Goal: Find specific page/section: Find specific page/section

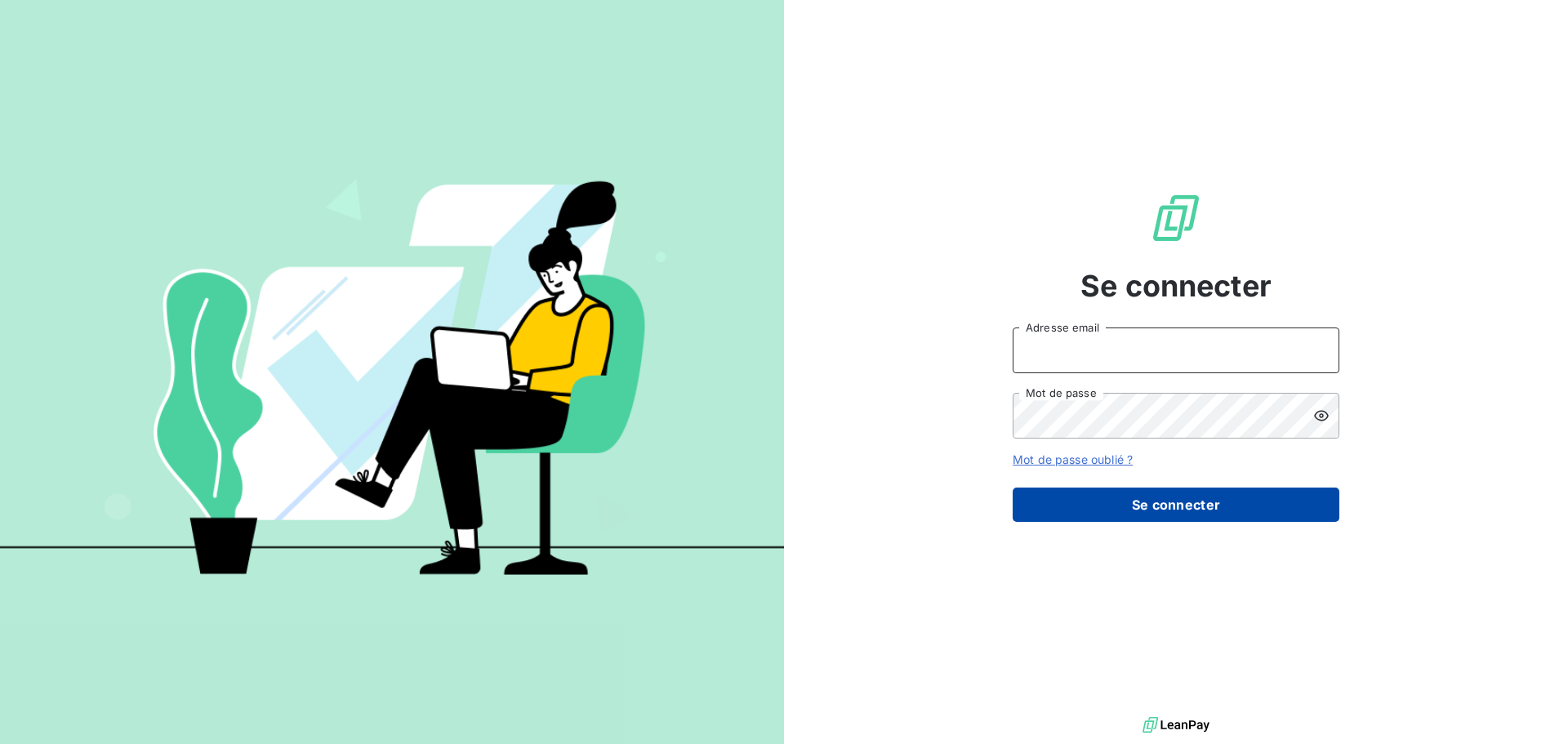
type input "[PERSON_NAME][EMAIL_ADDRESS][DOMAIN_NAME]"
click at [1167, 505] on button "Se connecter" at bounding box center [1176, 504] width 327 height 34
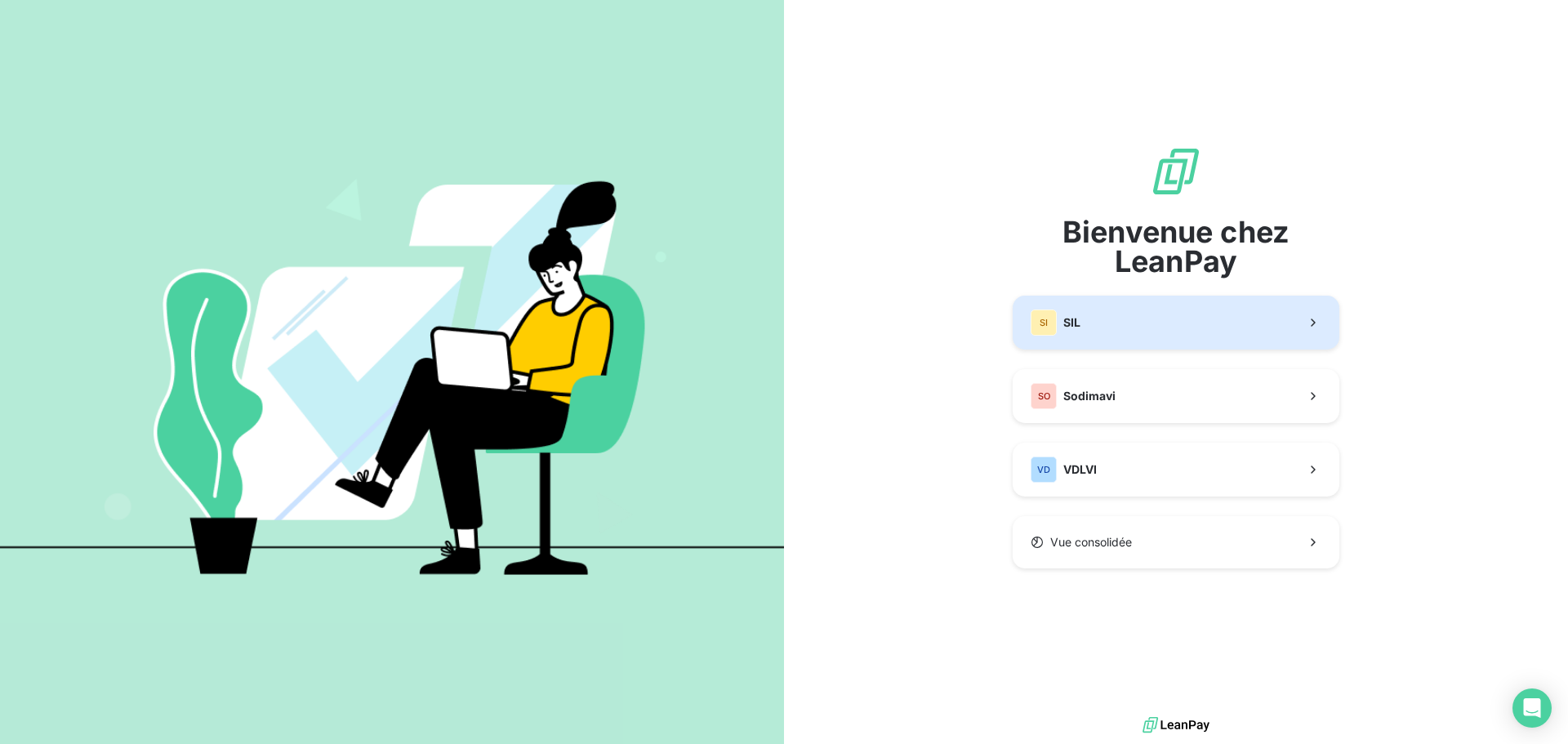
click at [1073, 335] on button "SI SIL" at bounding box center [1176, 323] width 327 height 54
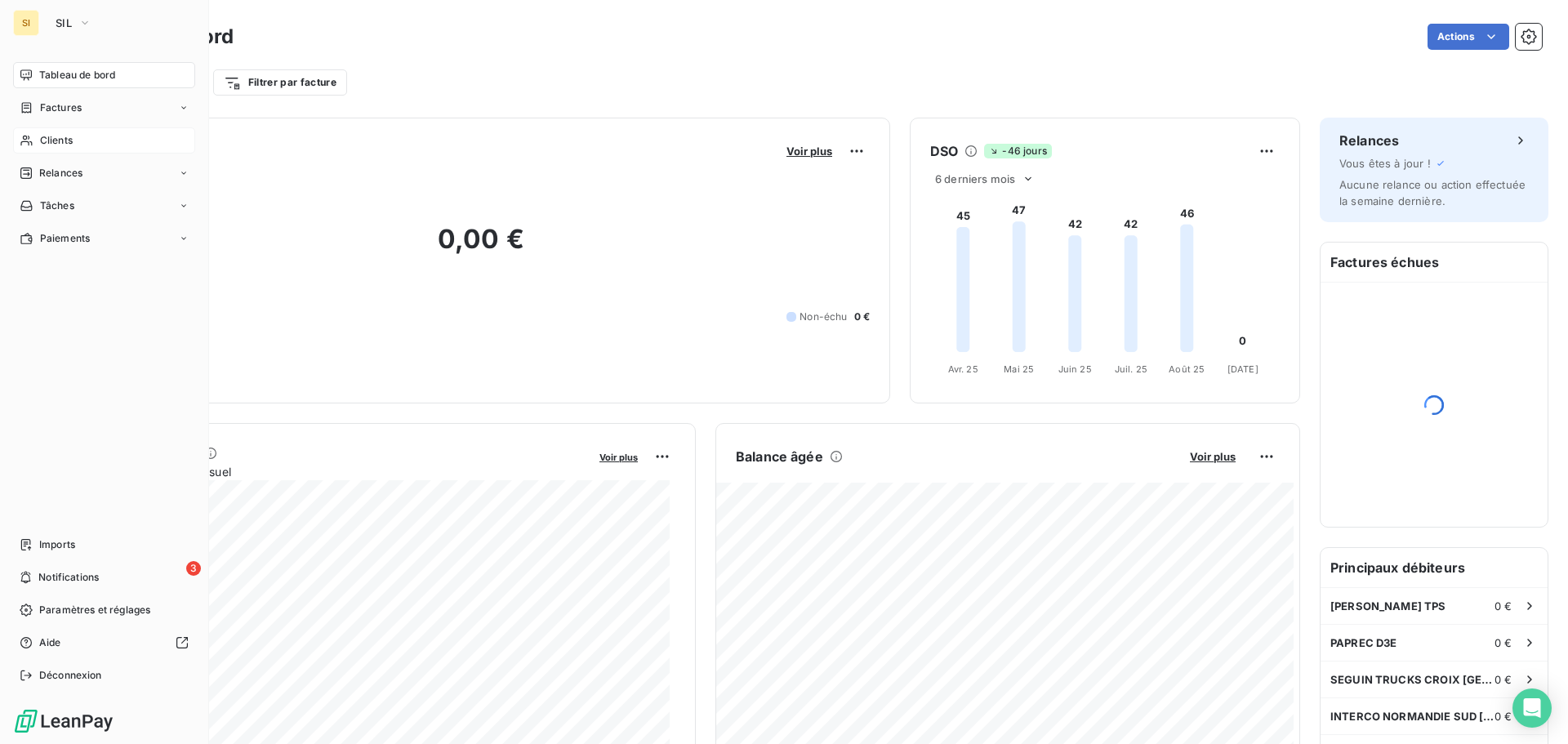
click at [46, 145] on span "Clients" at bounding box center [56, 140] width 33 height 14
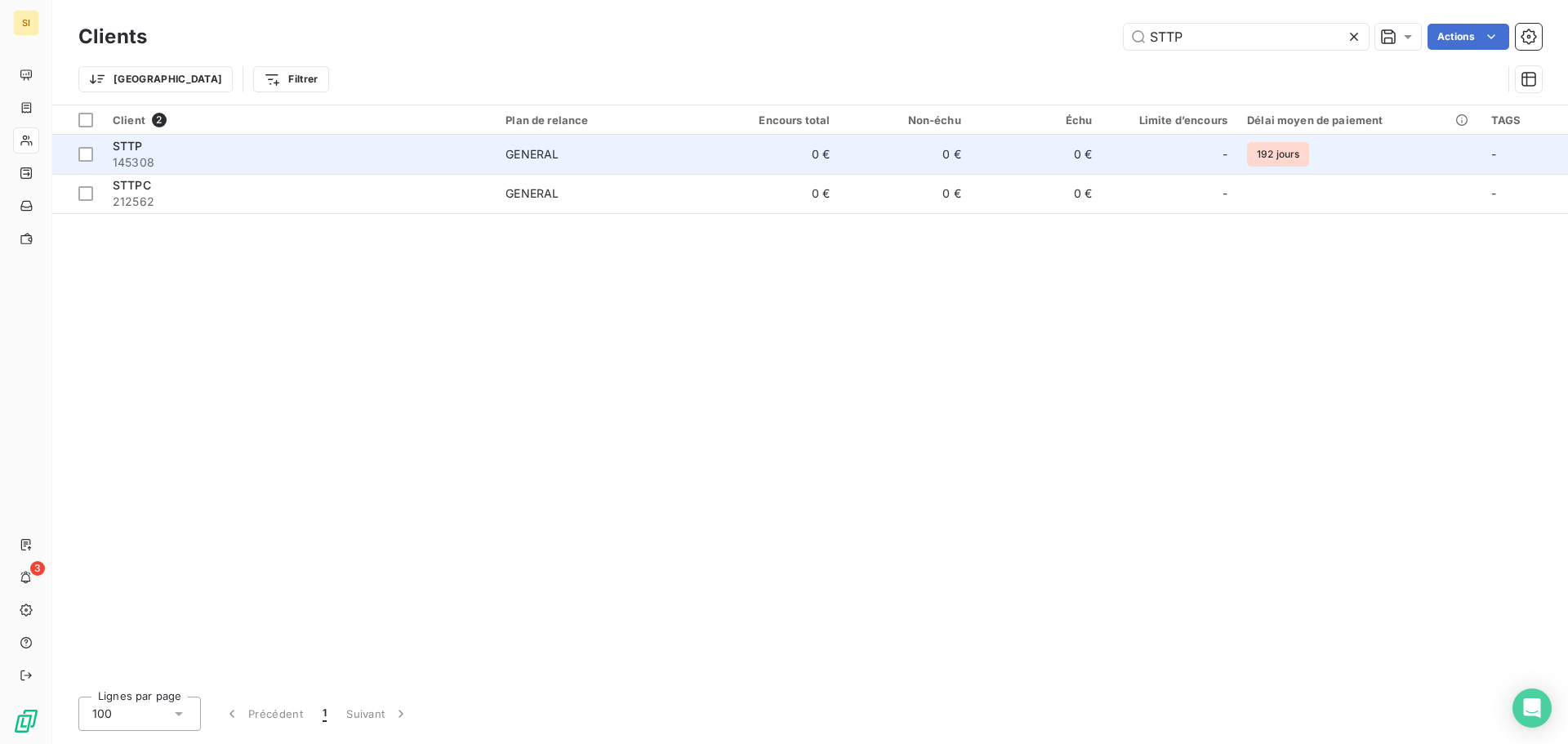
type input "STTP"
click at [563, 151] on span "GENERAL" at bounding box center [602, 154] width 193 height 16
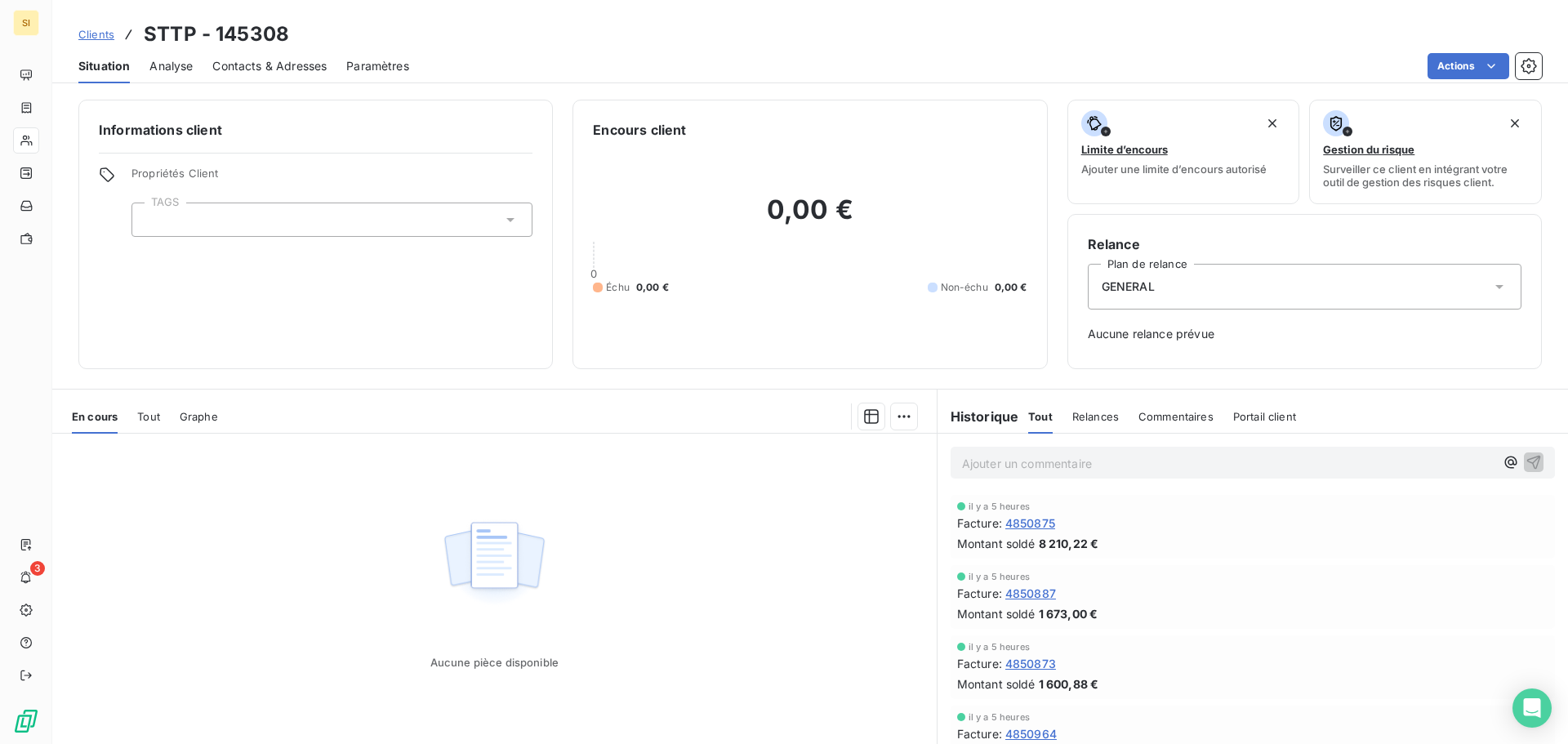
click at [291, 64] on span "Contacts & Adresses" at bounding box center [270, 66] width 114 height 16
